Goal: Find specific page/section

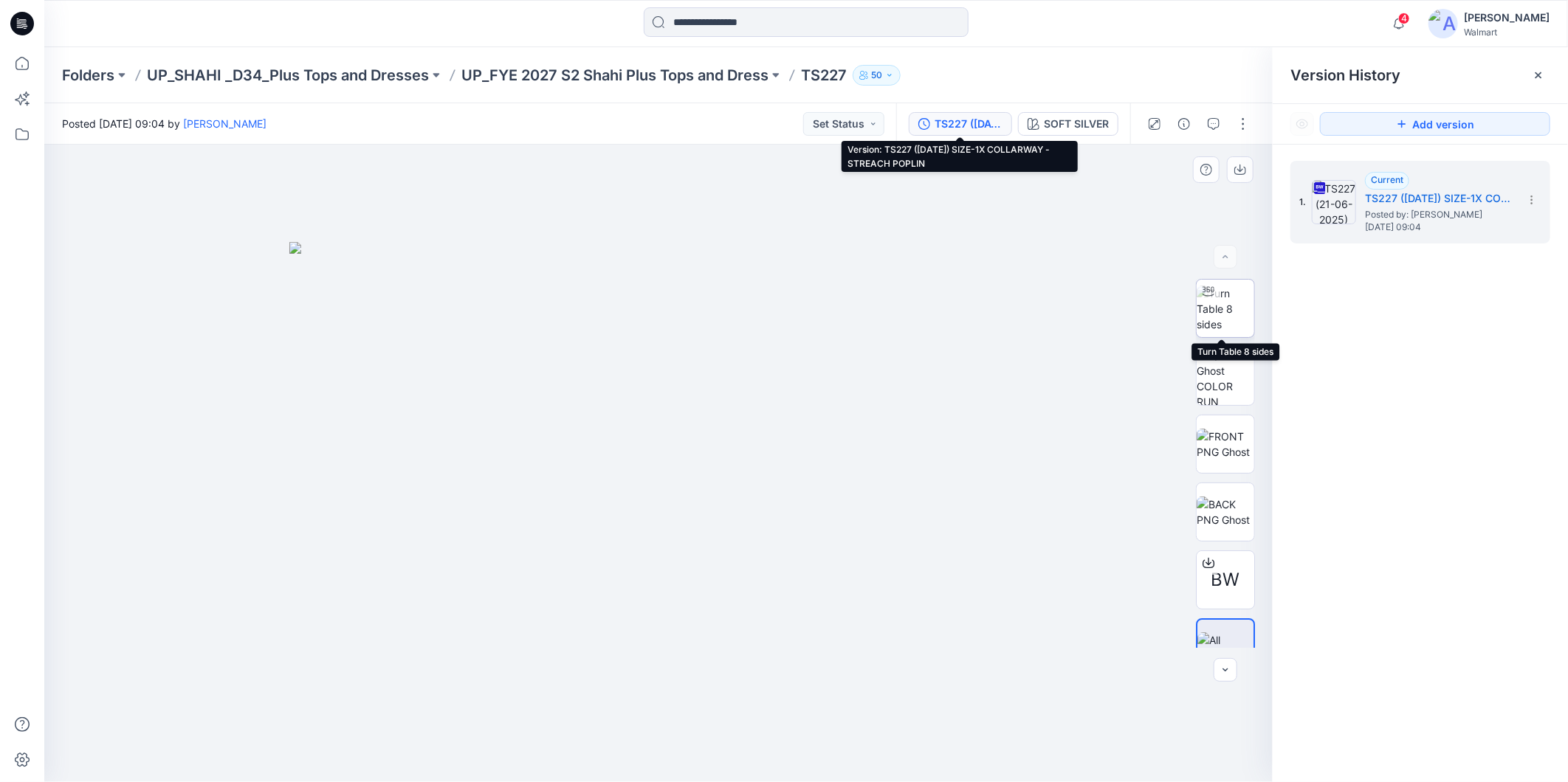
click at [1222, 319] on img at bounding box center [1225, 308] width 57 height 46
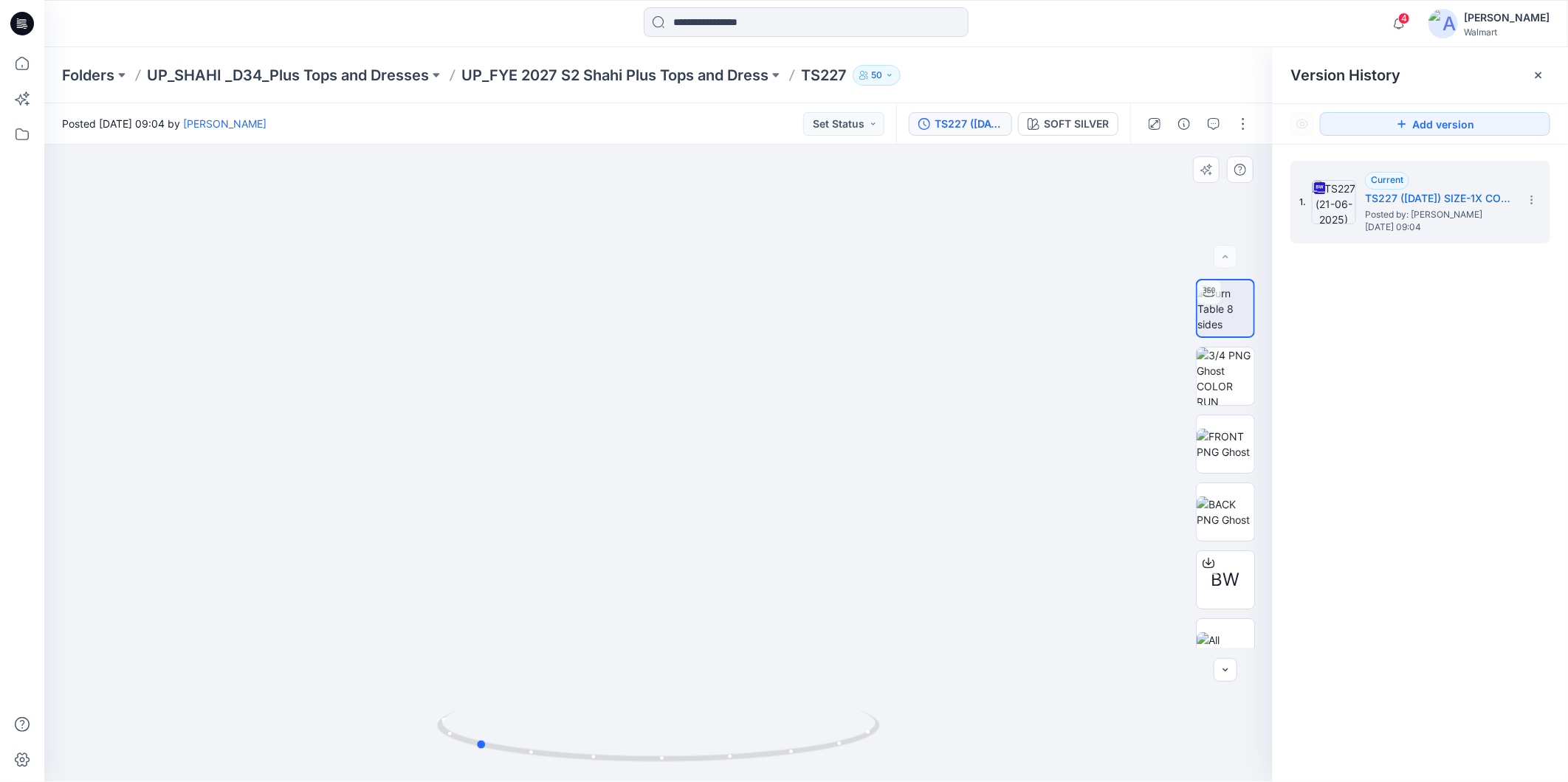
drag, startPoint x: 792, startPoint y: 755, endPoint x: 1051, endPoint y: 754, distance: 259.0
click at [1051, 754] on div at bounding box center [658, 463] width 1228 height 638
drag, startPoint x: 816, startPoint y: 757, endPoint x: 928, endPoint y: 751, distance: 112.2
click at [928, 751] on div at bounding box center [658, 463] width 1228 height 638
click at [24, 65] on icon at bounding box center [22, 63] width 33 height 33
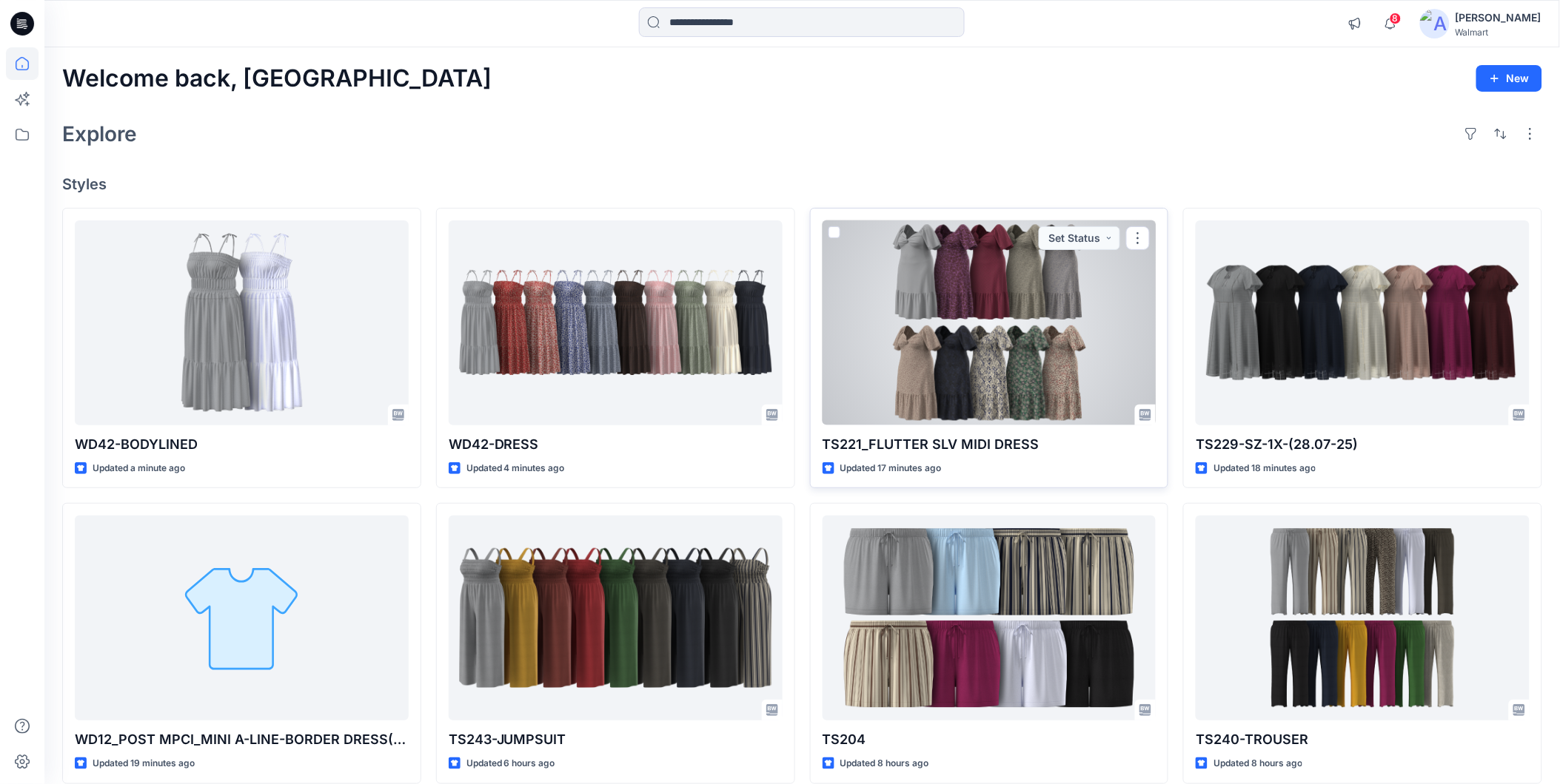
click at [977, 294] on div at bounding box center [989, 323] width 334 height 205
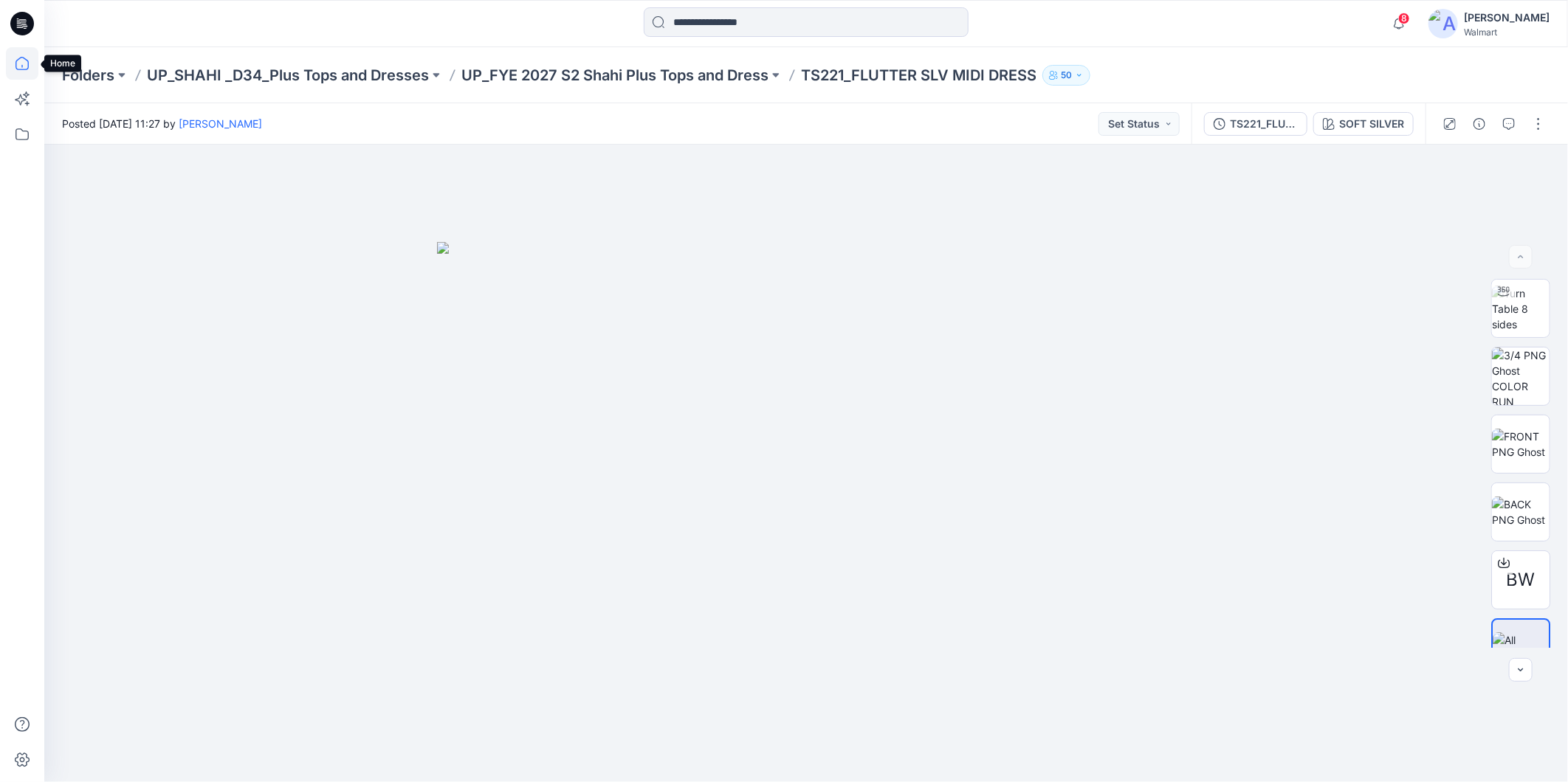
click at [16, 62] on icon at bounding box center [22, 63] width 13 height 13
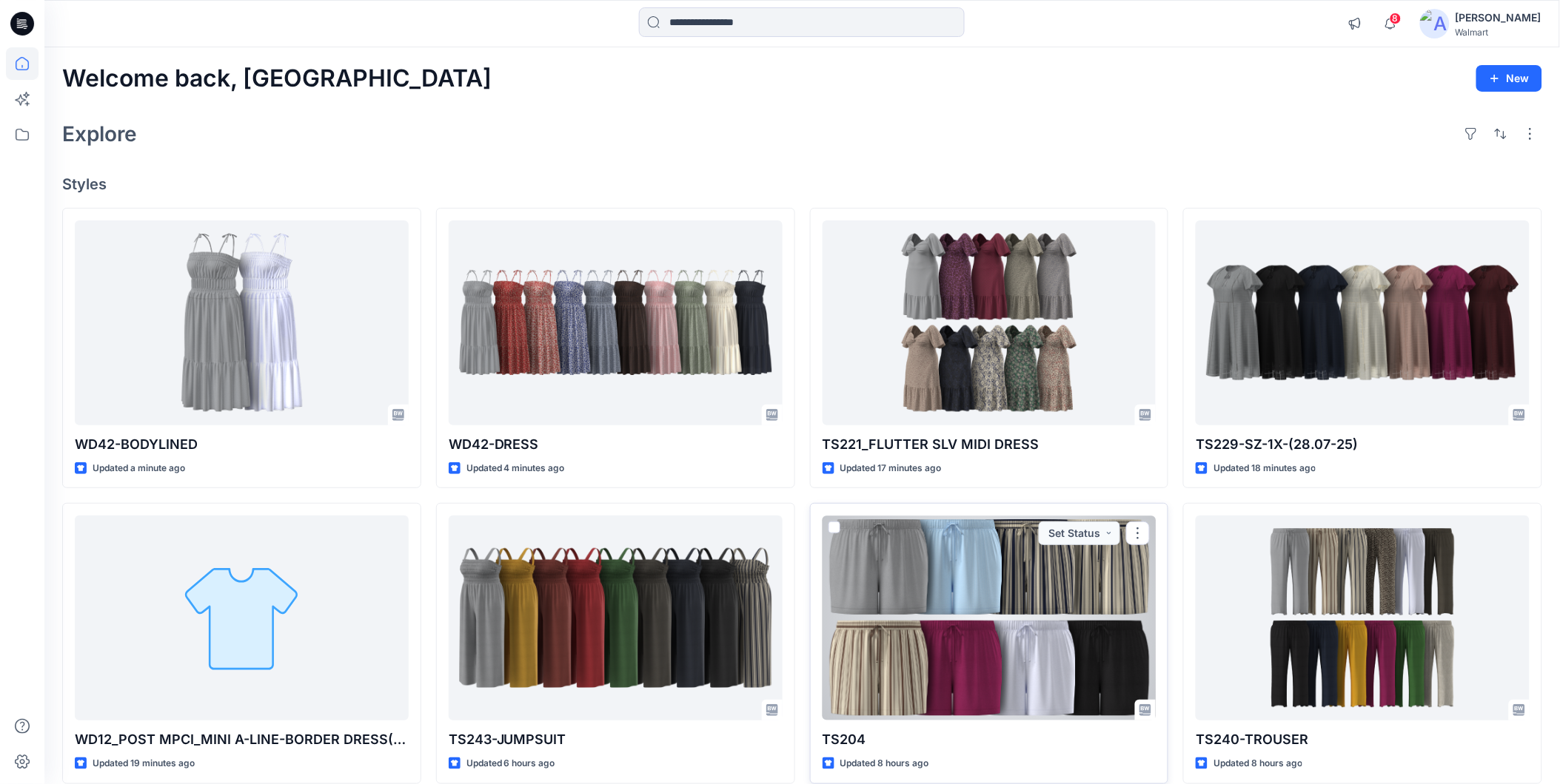
scroll to position [82, 0]
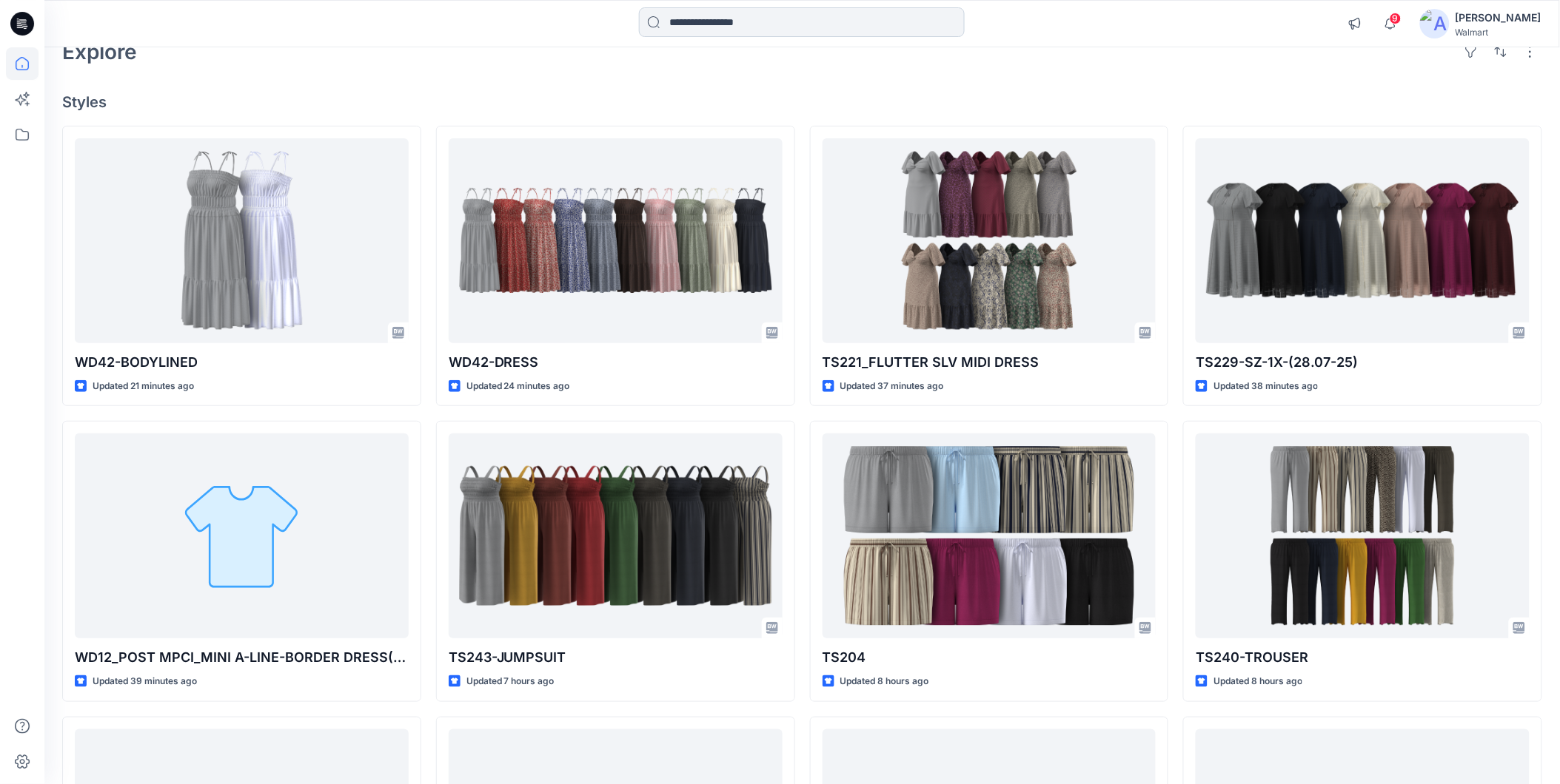
click at [693, 24] on input at bounding box center [802, 22] width 326 height 30
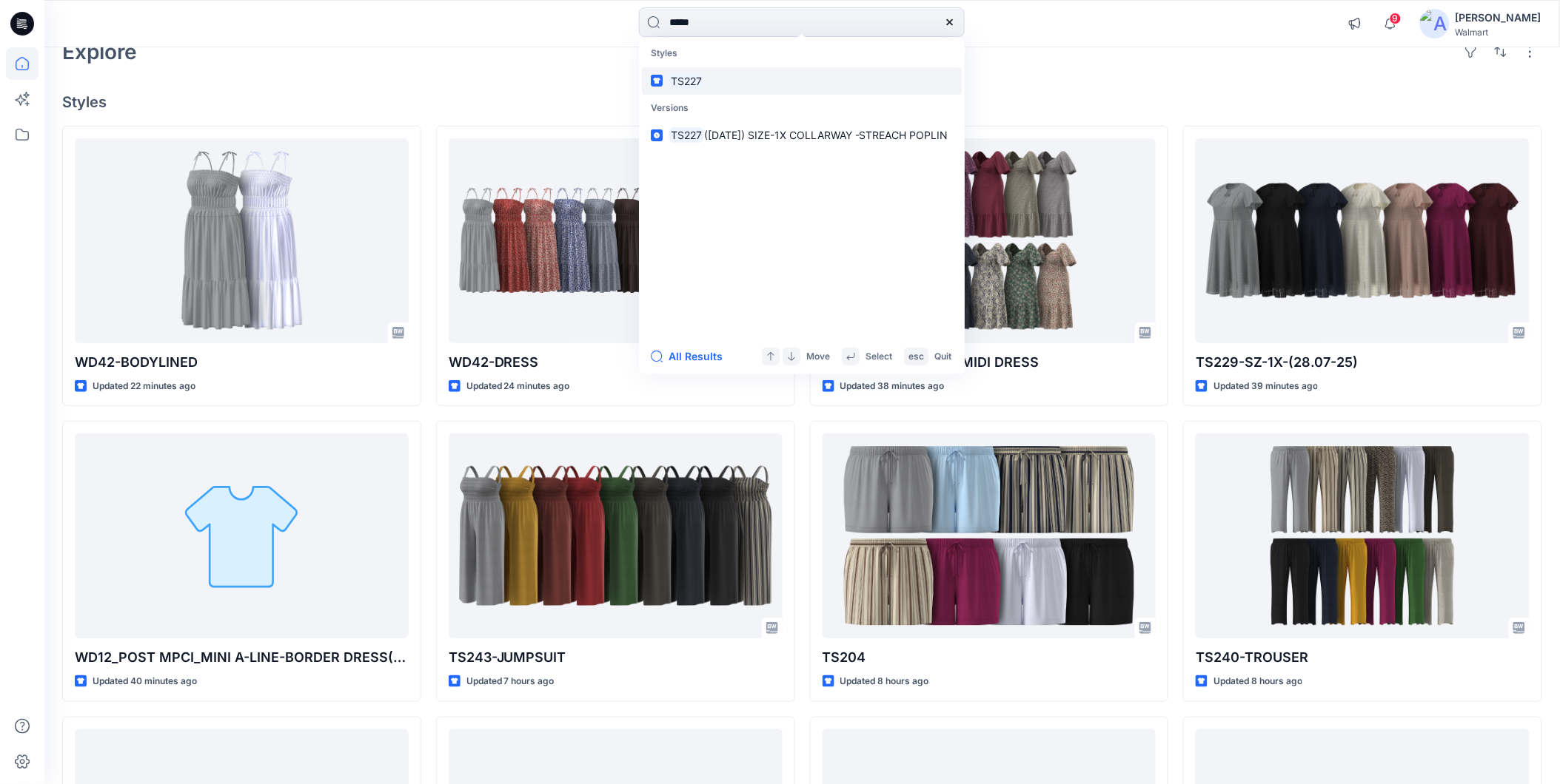
type input "*****"
click at [692, 82] on mark "TS227" at bounding box center [687, 81] width 36 height 17
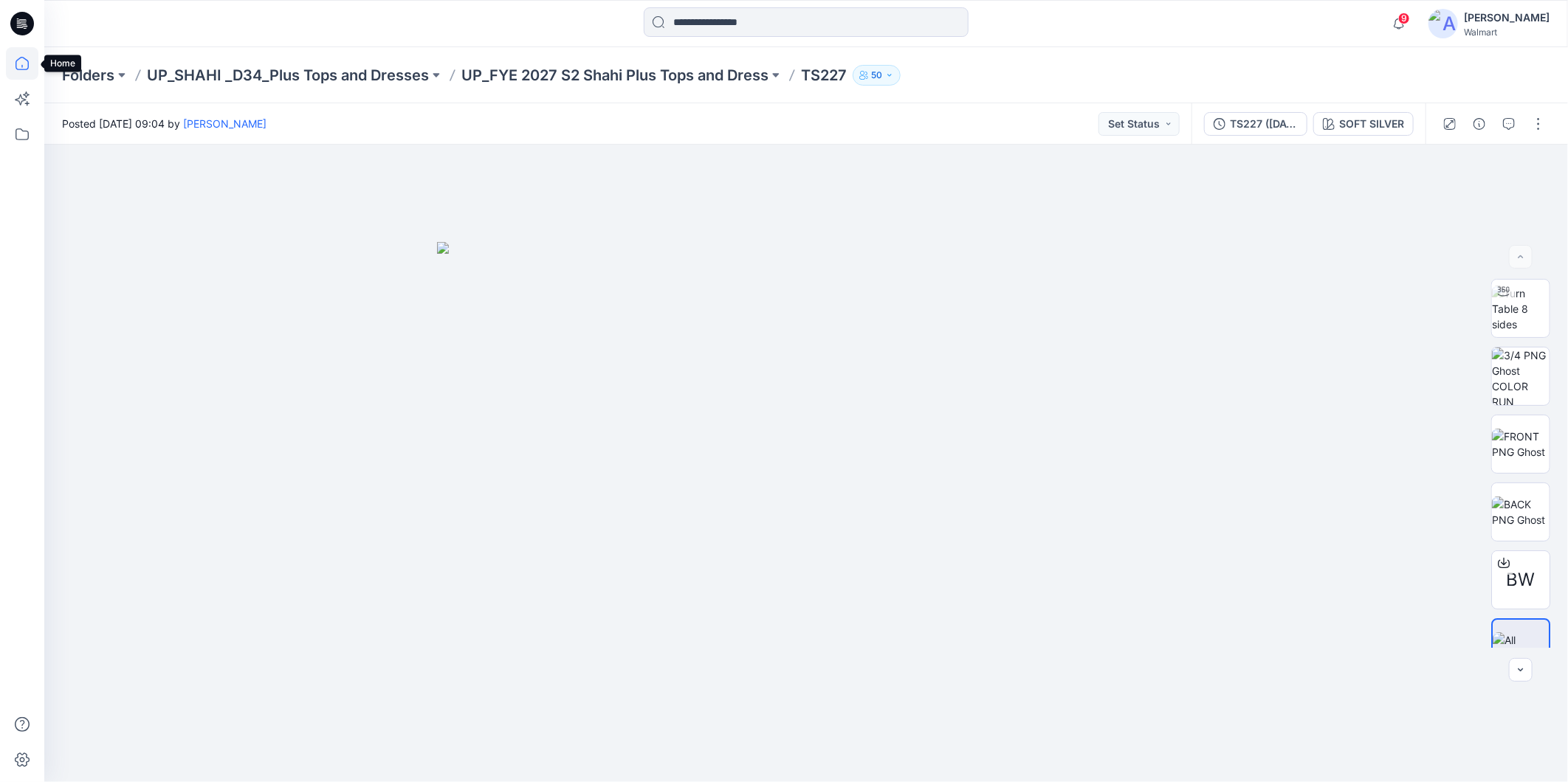
click at [26, 63] on icon at bounding box center [22, 63] width 33 height 33
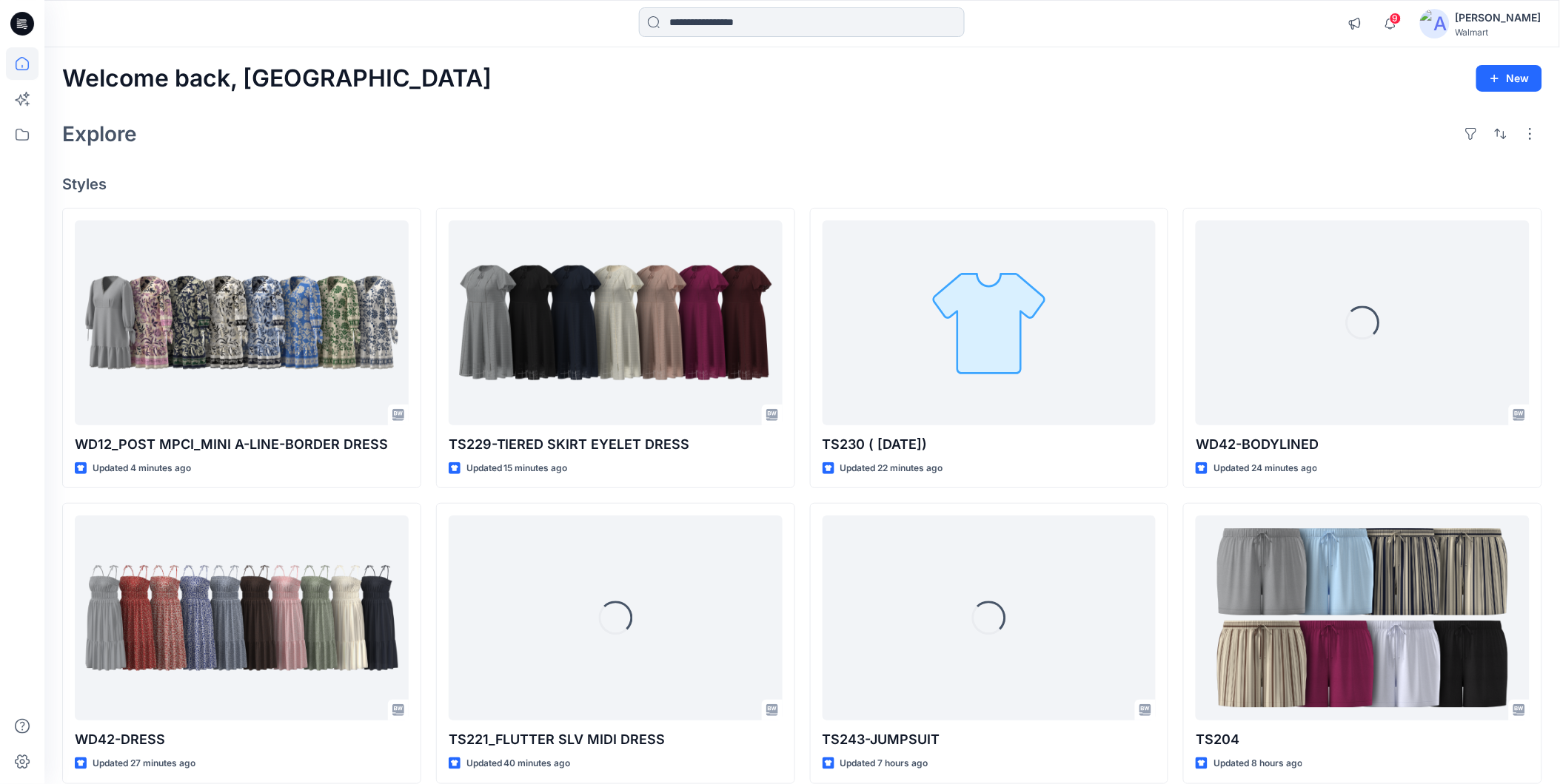
click at [676, 26] on input at bounding box center [802, 22] width 326 height 30
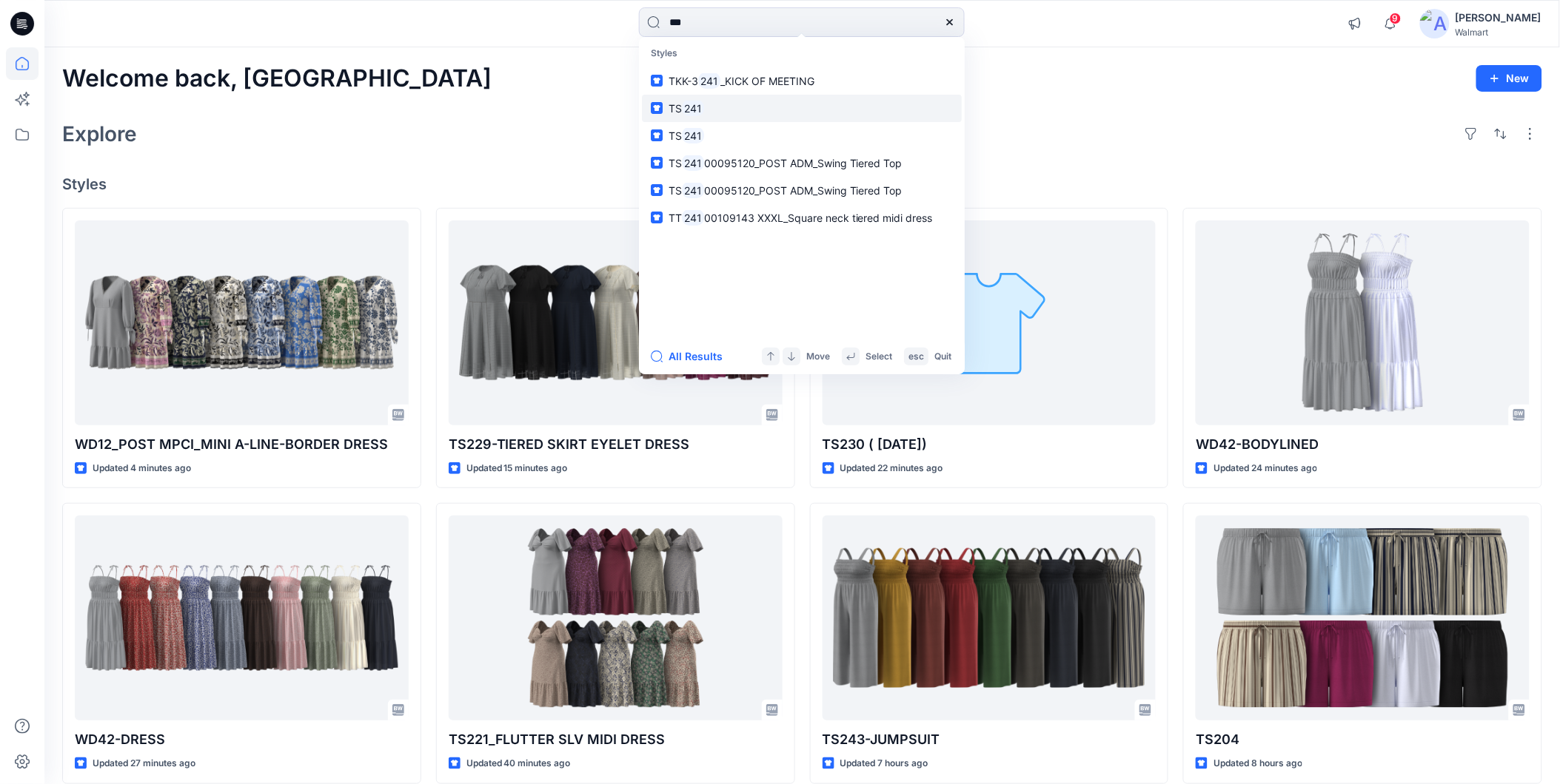
type input "***"
click at [696, 106] on mark "241" at bounding box center [693, 108] width 22 height 17
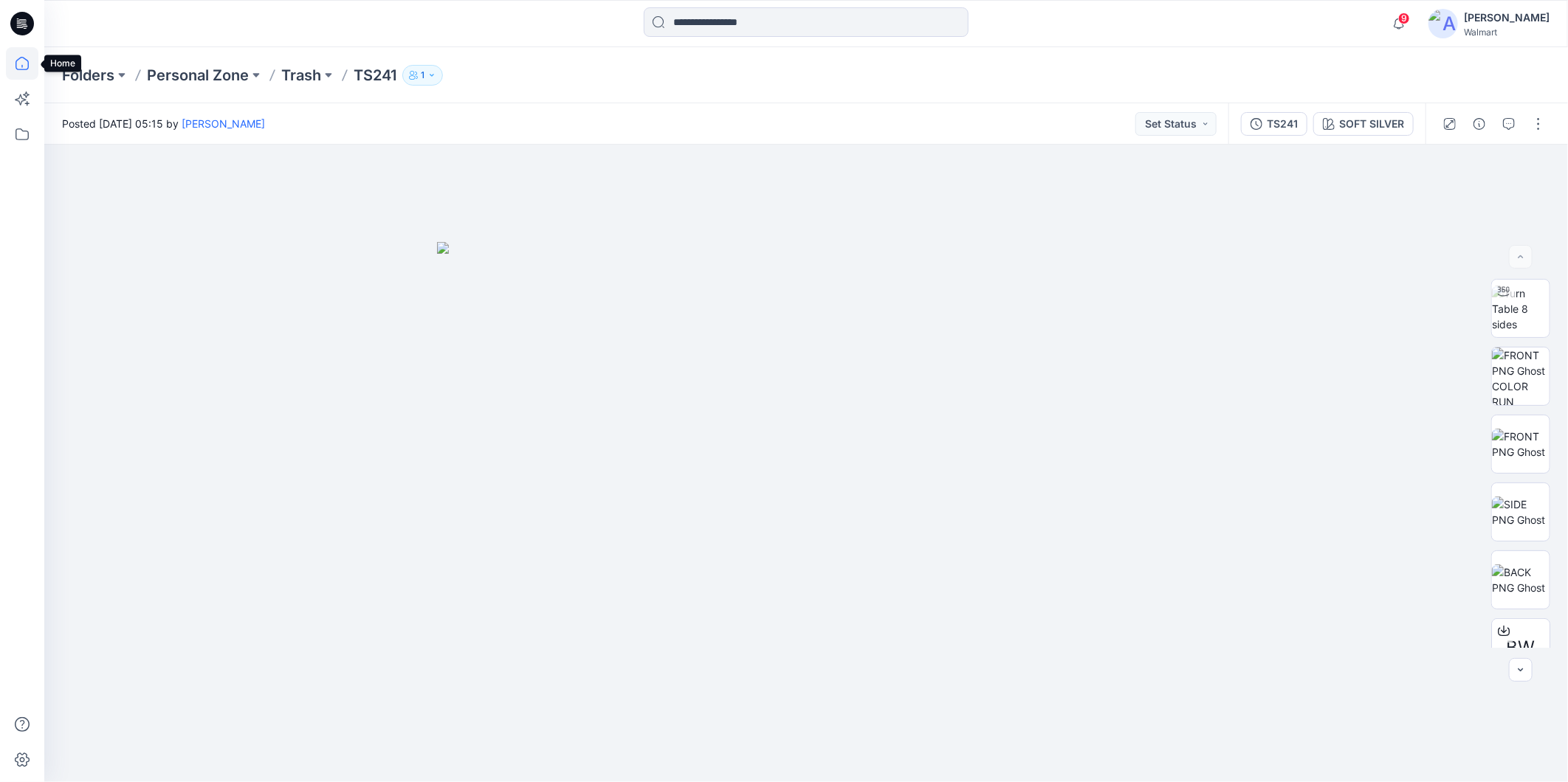
click at [17, 63] on icon at bounding box center [22, 63] width 33 height 33
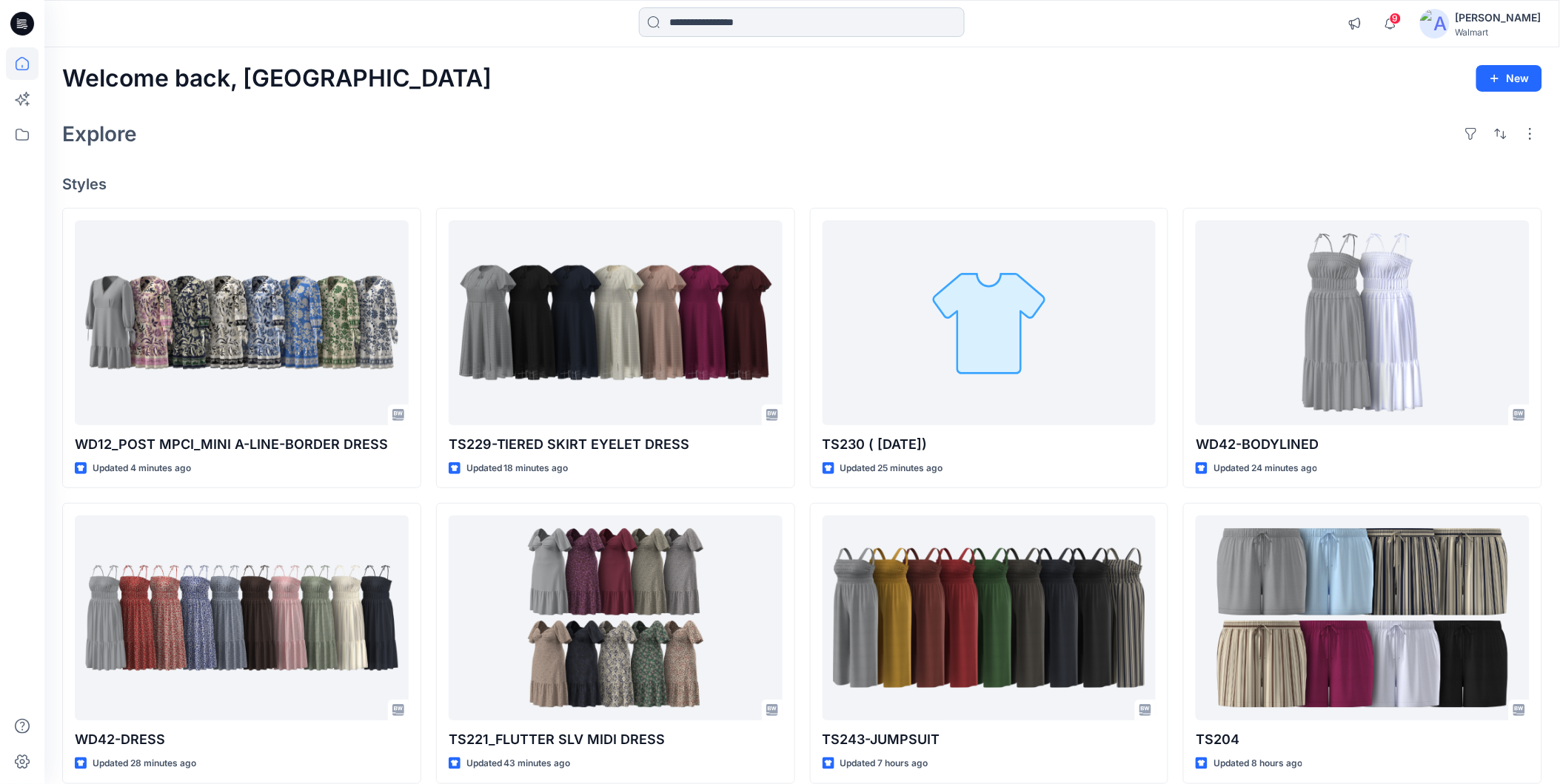
click at [675, 25] on input at bounding box center [802, 22] width 326 height 30
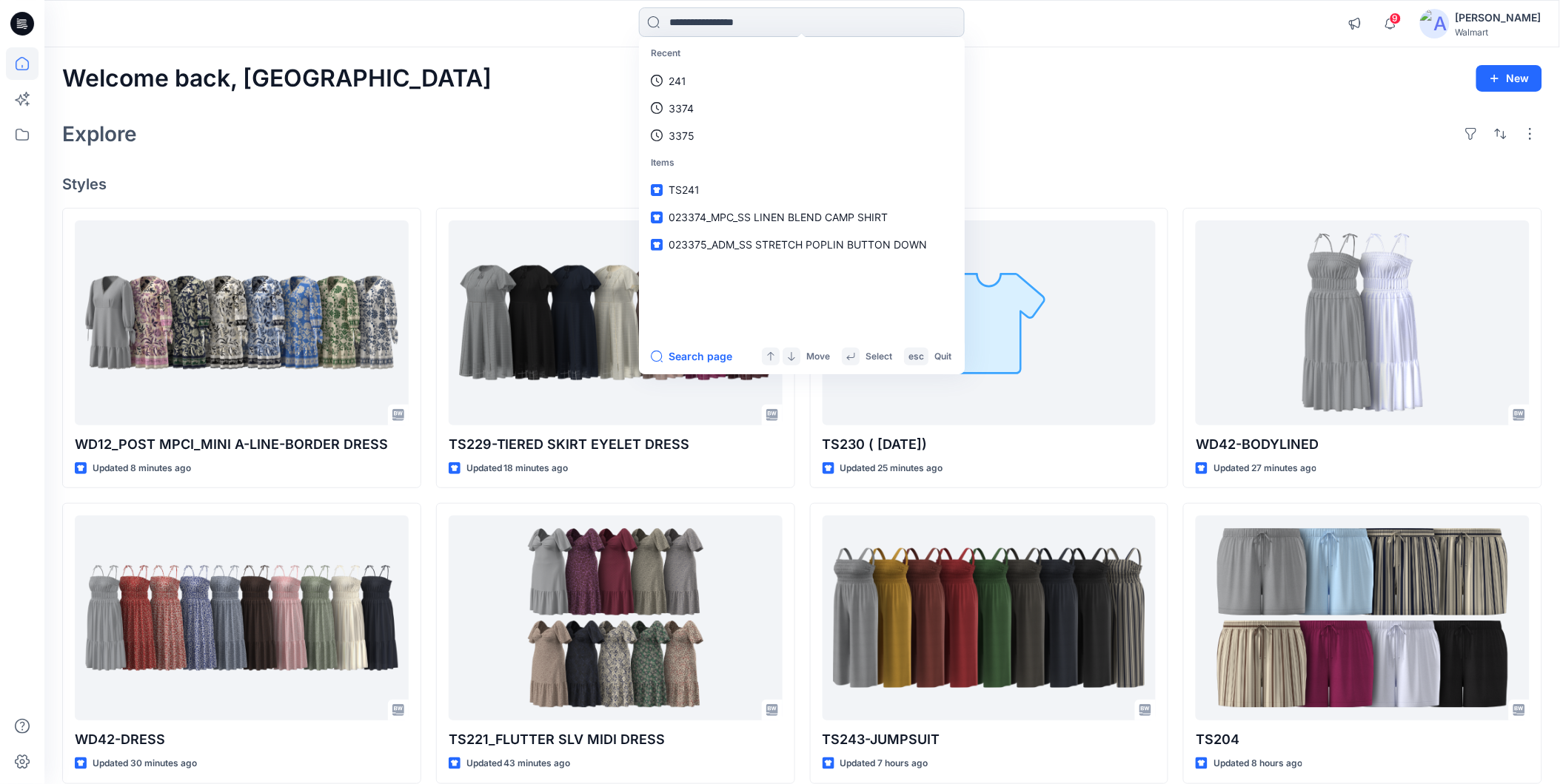
click at [690, 24] on input at bounding box center [802, 22] width 326 height 30
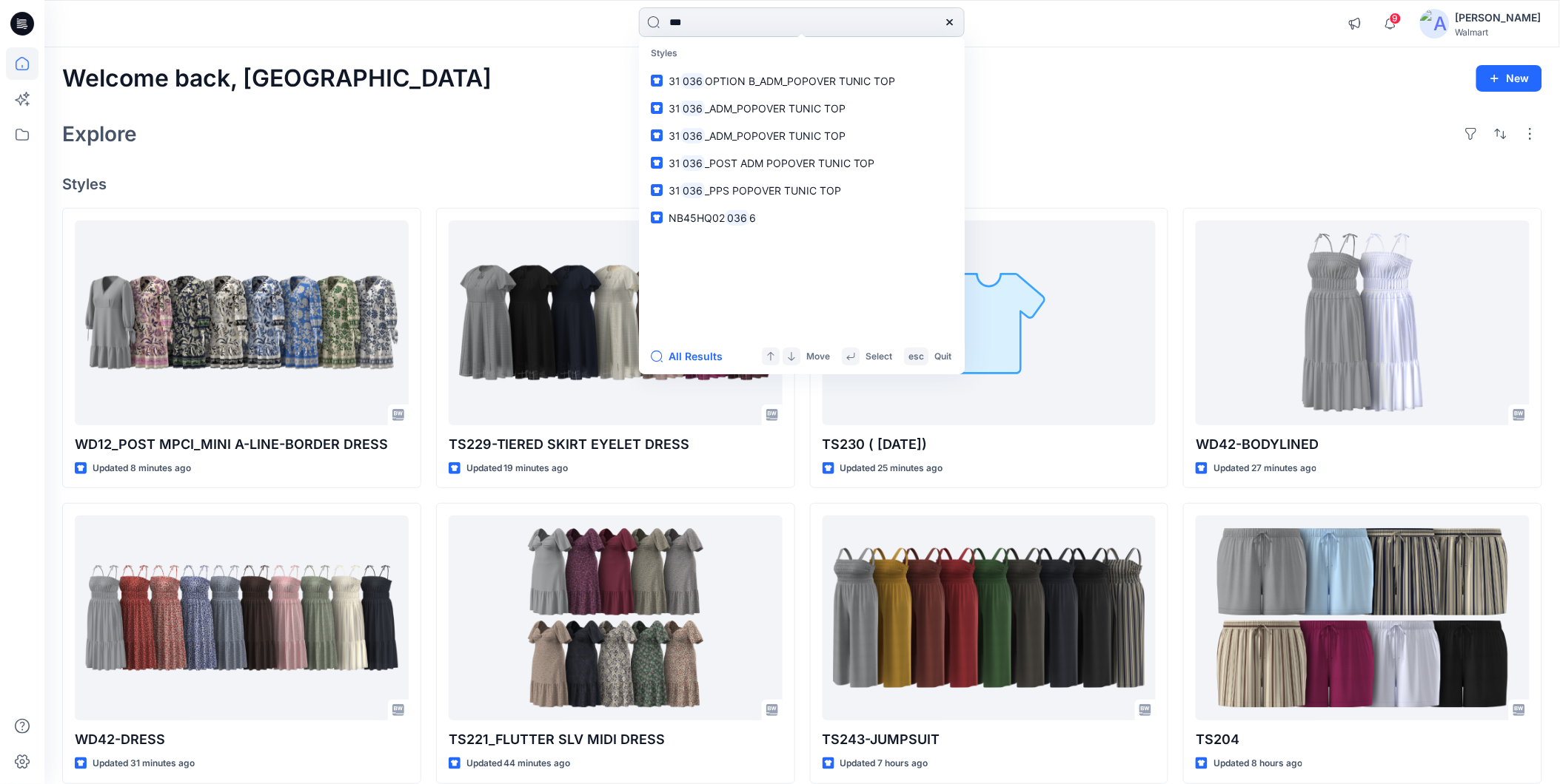
drag, startPoint x: 699, startPoint y: 25, endPoint x: 672, endPoint y: 31, distance: 27.7
click at [672, 31] on input "***" at bounding box center [802, 22] width 326 height 30
type input "***"
click at [706, 82] on span "OPTION B_ADM_POPOVER TUNIC TOP" at bounding box center [800, 81] width 191 height 13
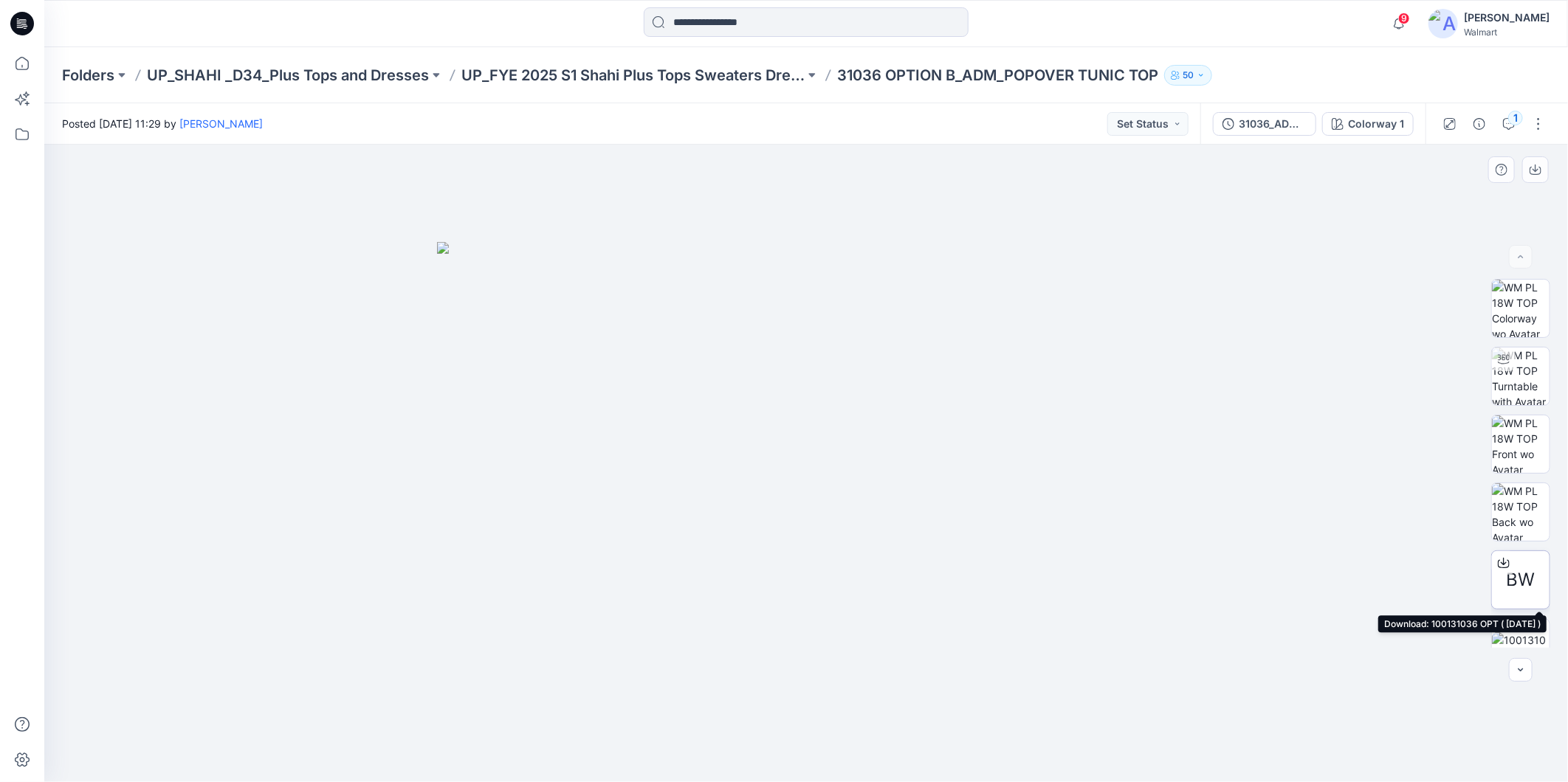
click at [1500, 579] on div "BW" at bounding box center [1520, 579] width 59 height 59
